Goal: Task Accomplishment & Management: Use online tool/utility

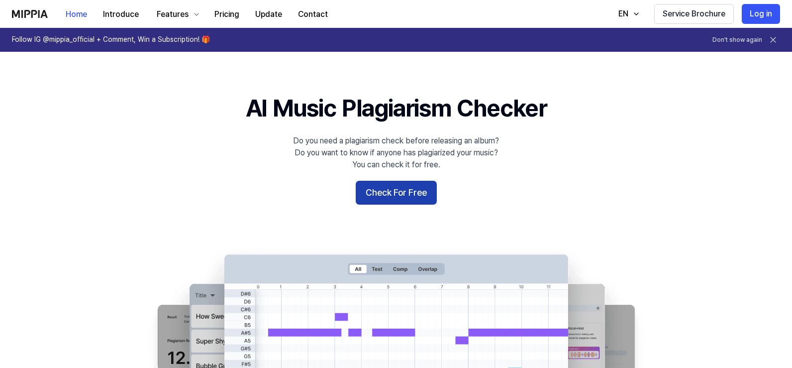
click at [385, 195] on button "Check For Free" at bounding box center [396, 193] width 81 height 24
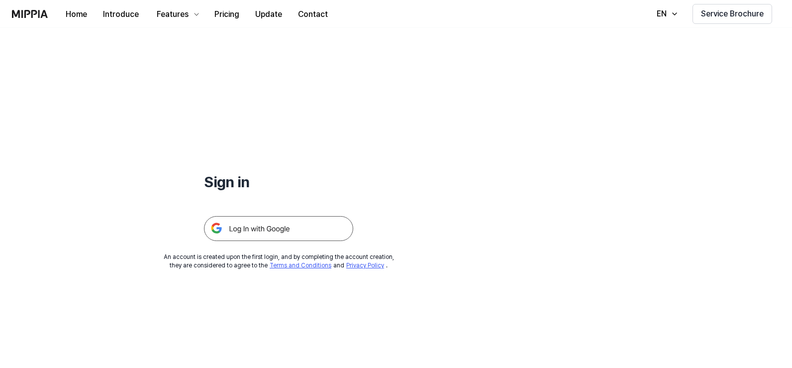
click at [273, 230] on img at bounding box center [278, 228] width 149 height 25
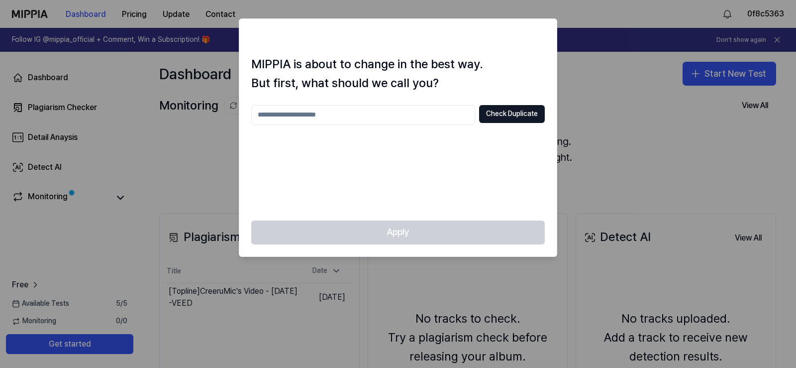
click at [376, 117] on input "text" at bounding box center [363, 115] width 224 height 20
type input "*********"
click at [520, 112] on button "Check Duplicate" at bounding box center [512, 114] width 66 height 18
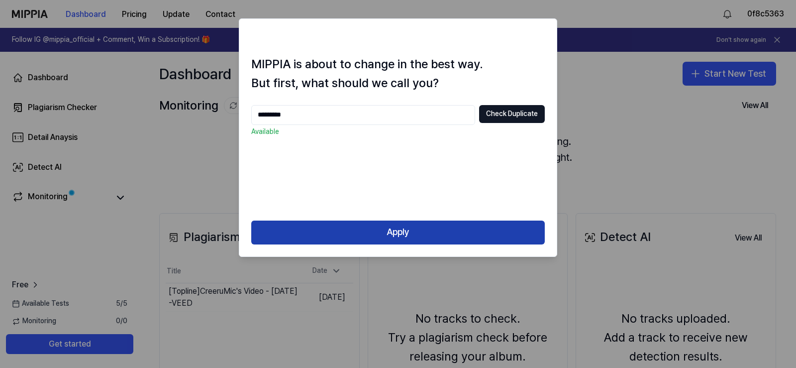
click at [403, 229] on button "Apply" at bounding box center [398, 232] width 294 height 24
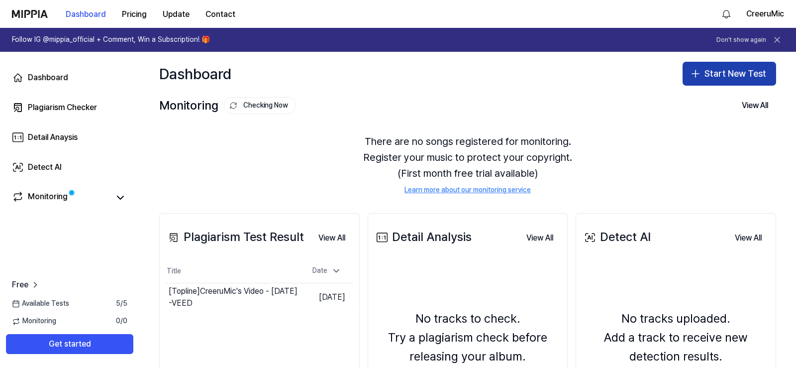
click at [728, 73] on button "Start New Test" at bounding box center [730, 74] width 94 height 24
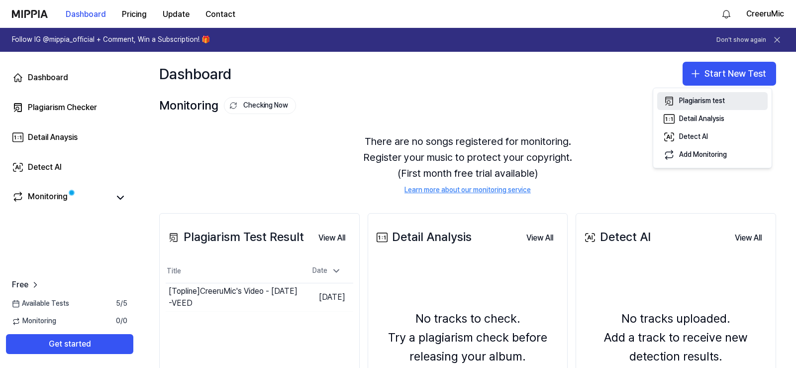
click at [698, 102] on div "Plagiarism test" at bounding box center [702, 101] width 46 height 10
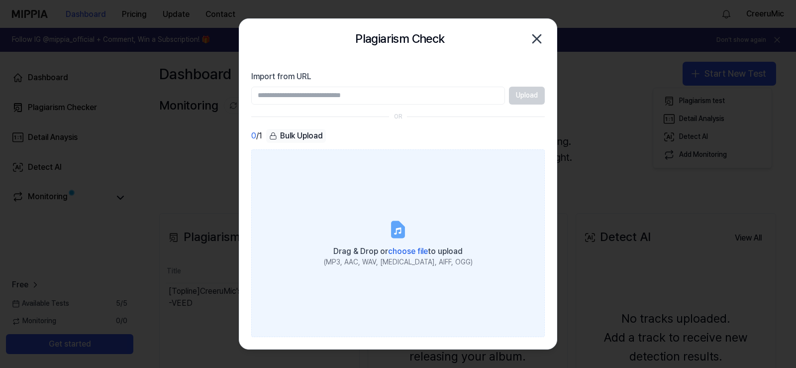
click at [410, 245] on div "Drag & Drop or choose file to upload" at bounding box center [398, 250] width 149 height 14
click at [0, 0] on input "Drag & Drop or choose file to upload (MP3, AAC, WAV, FLAC, AIFF, OGG)" at bounding box center [0, 0] width 0 height 0
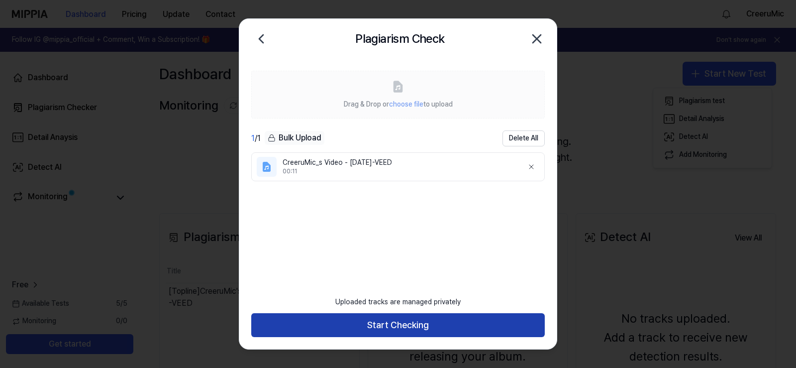
click at [397, 322] on button "Start Checking" at bounding box center [398, 325] width 294 height 24
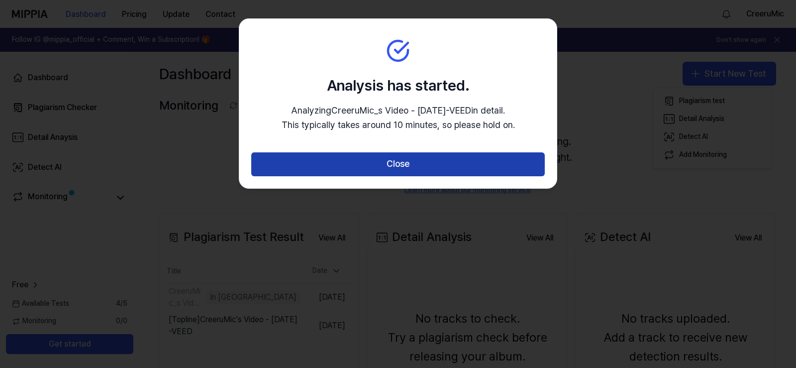
click at [399, 163] on button "Close" at bounding box center [398, 164] width 294 height 24
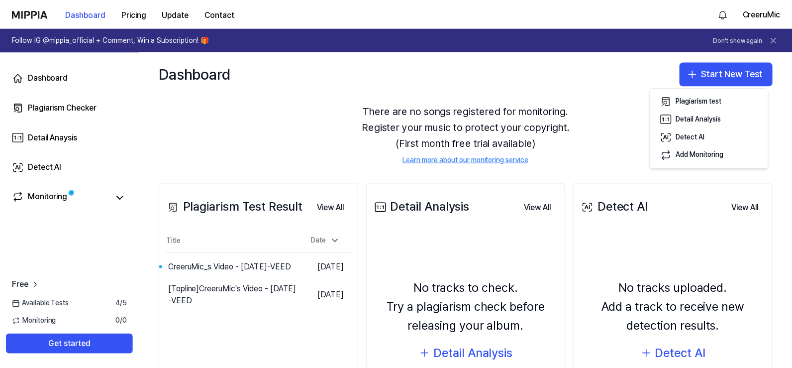
scroll to position [28, 0]
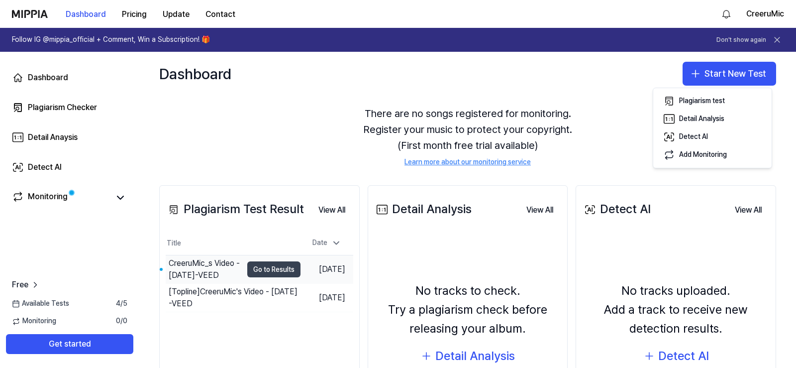
click at [258, 267] on button "Go to Results" at bounding box center [273, 269] width 53 height 16
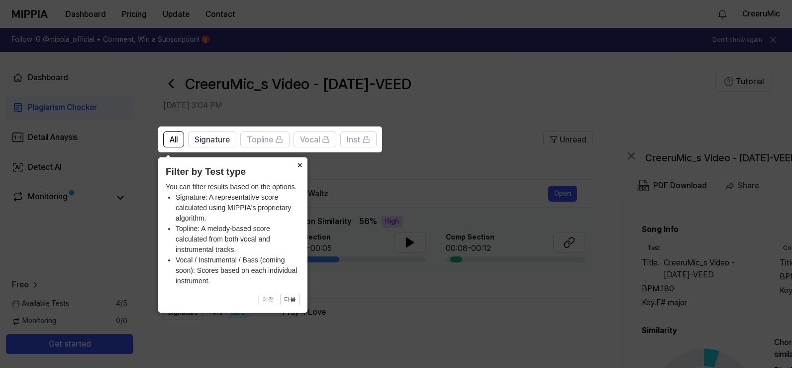
click at [298, 165] on button "×" at bounding box center [300, 164] width 16 height 14
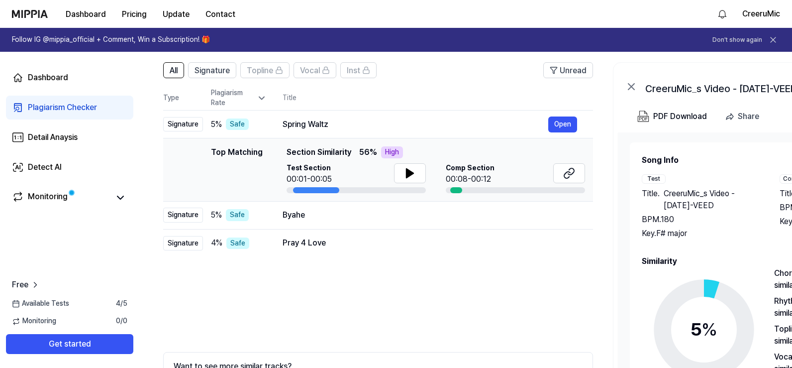
scroll to position [100, 0]
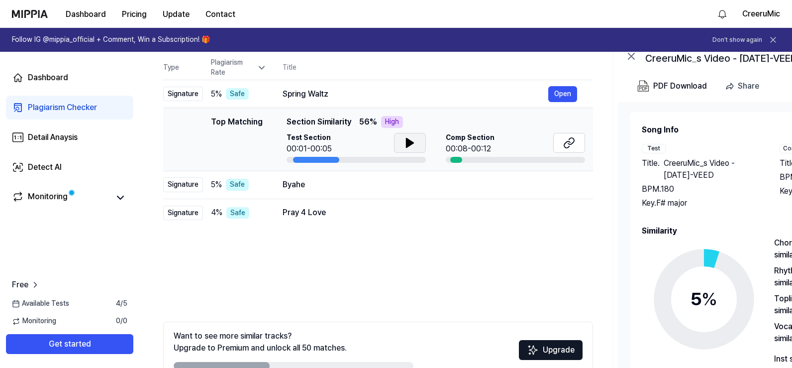
click at [415, 142] on icon at bounding box center [410, 143] width 12 height 12
click at [413, 140] on icon at bounding box center [412, 143] width 2 height 8
click at [561, 180] on button "Open" at bounding box center [562, 185] width 29 height 16
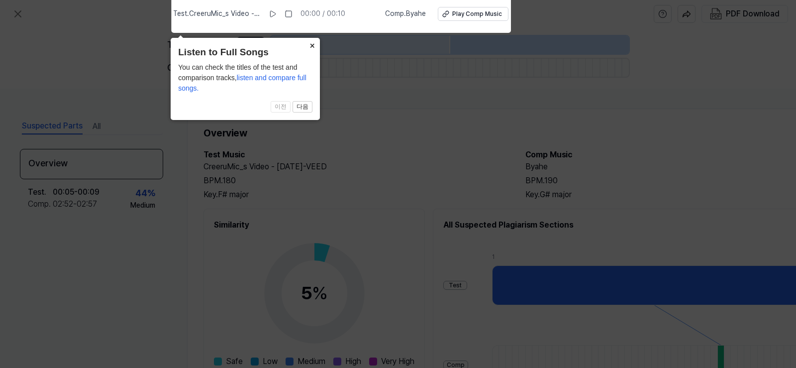
click at [313, 46] on button "×" at bounding box center [312, 45] width 16 height 14
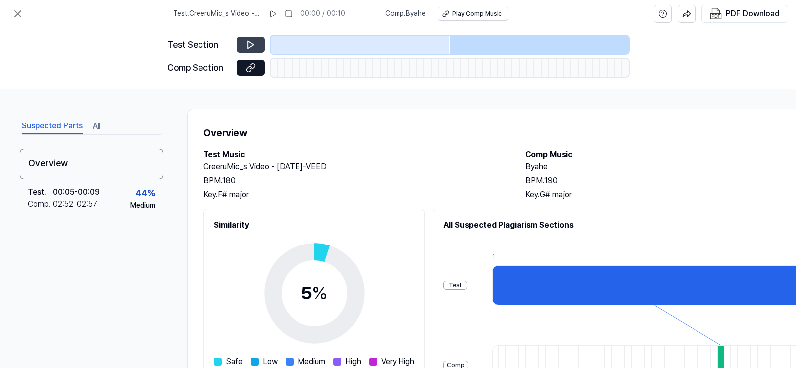
click at [250, 43] on icon at bounding box center [251, 44] width 6 height 7
click at [251, 43] on icon at bounding box center [251, 44] width 6 height 7
